Goal: Information Seeking & Learning: Understand process/instructions

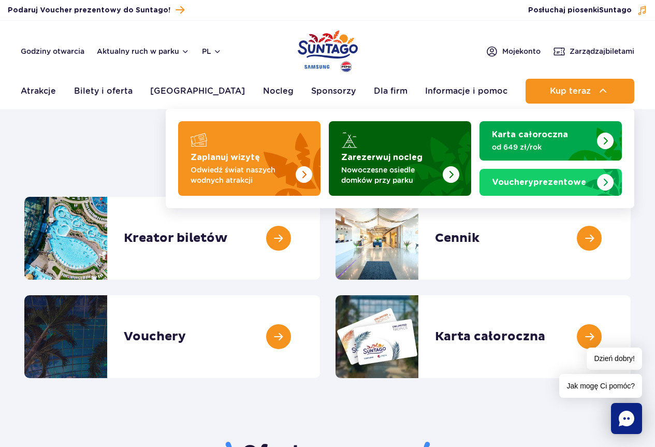
click at [386, 180] on p "Nowoczesne osiedle domków przy parku" at bounding box center [391, 175] width 101 height 21
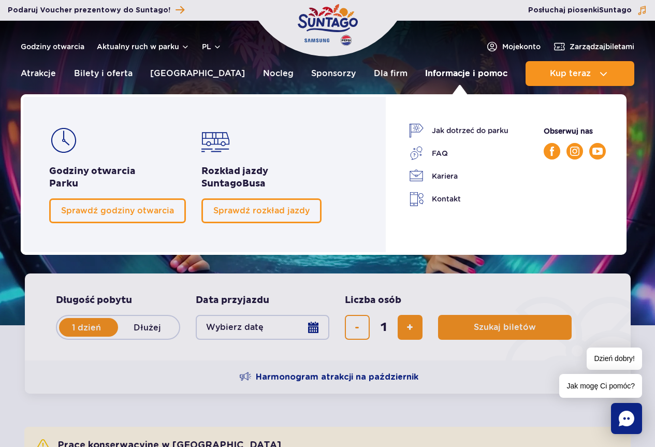
click at [467, 74] on link "Informacje i pomoc" at bounding box center [466, 73] width 82 height 25
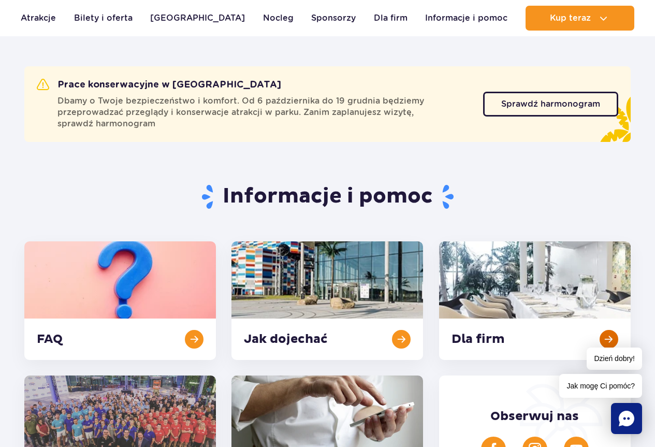
scroll to position [155, 0]
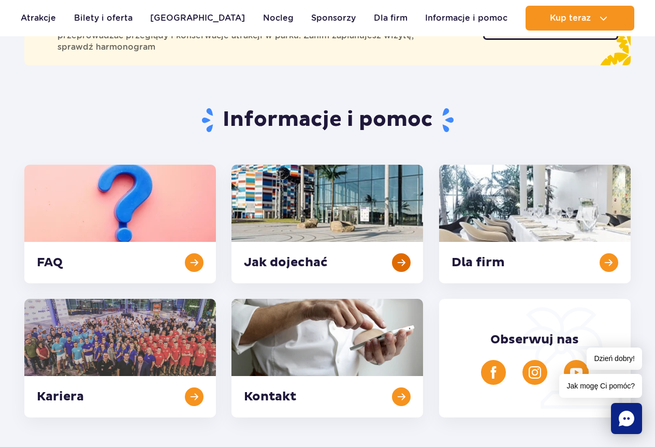
click at [384, 266] on link at bounding box center [328, 224] width 192 height 119
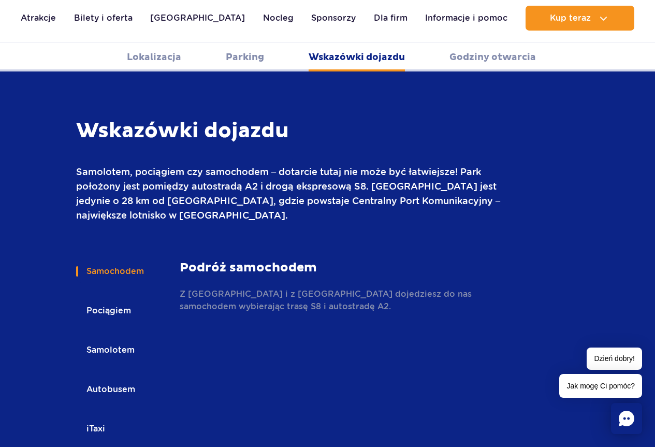
click at [90, 299] on button "Pociągiem" at bounding box center [108, 310] width 64 height 23
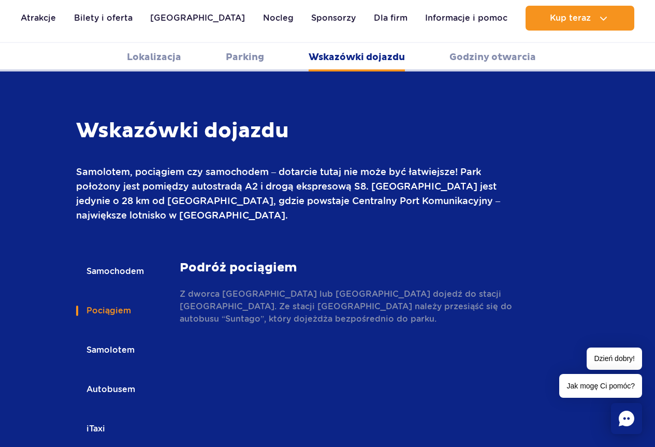
click at [106, 339] on button "Samolotem" at bounding box center [109, 350] width 67 height 23
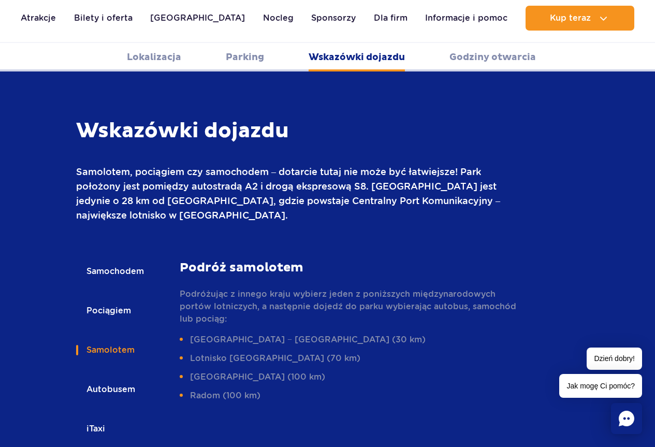
click at [135, 378] on button "Autobusem" at bounding box center [110, 389] width 68 height 23
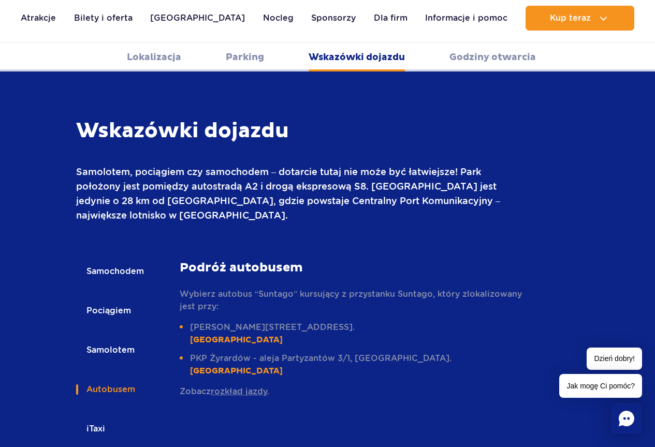
click at [96, 339] on button "Samolotem" at bounding box center [109, 350] width 67 height 23
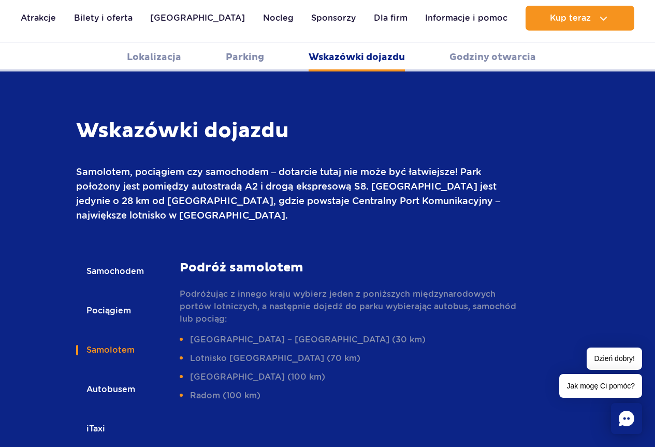
click at [109, 378] on button "Autobusem" at bounding box center [110, 389] width 68 height 23
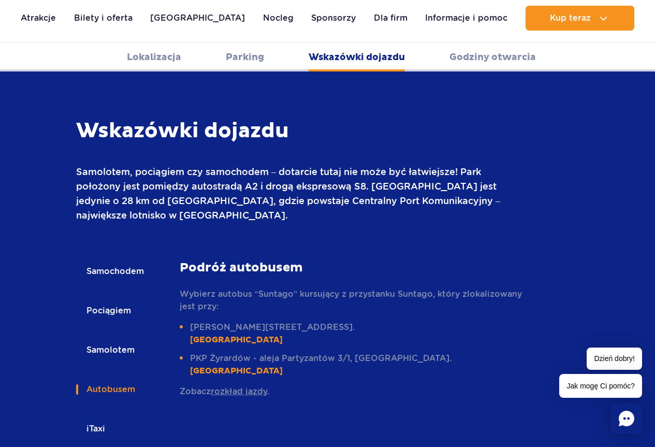
click at [104, 418] on button "iTaxi" at bounding box center [95, 429] width 38 height 23
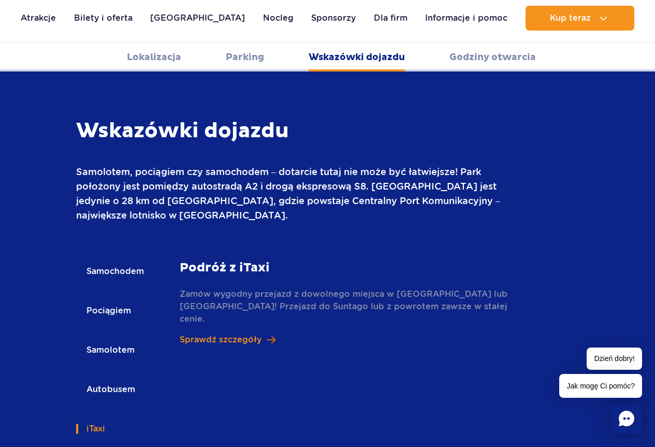
click at [232, 334] on p "Sprawdź szczegóły" at bounding box center [221, 340] width 82 height 12
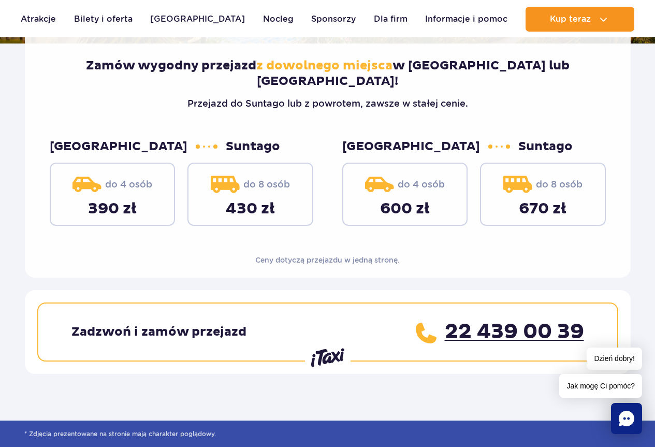
scroll to position [311, 0]
